Goal: Check status

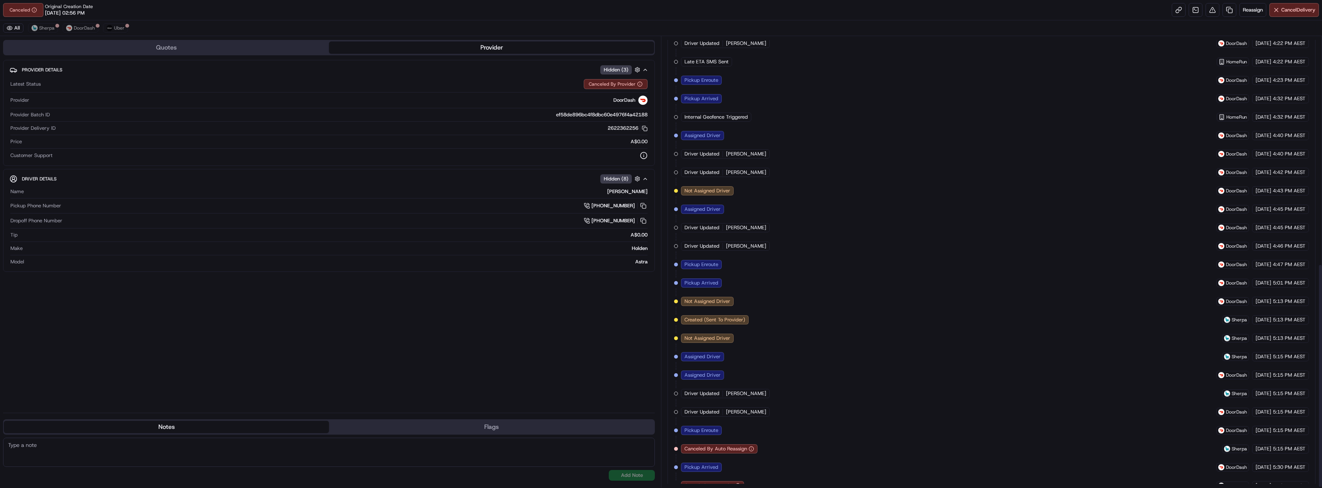
scroll to position [460, 0]
